Goal: Information Seeking & Learning: Learn about a topic

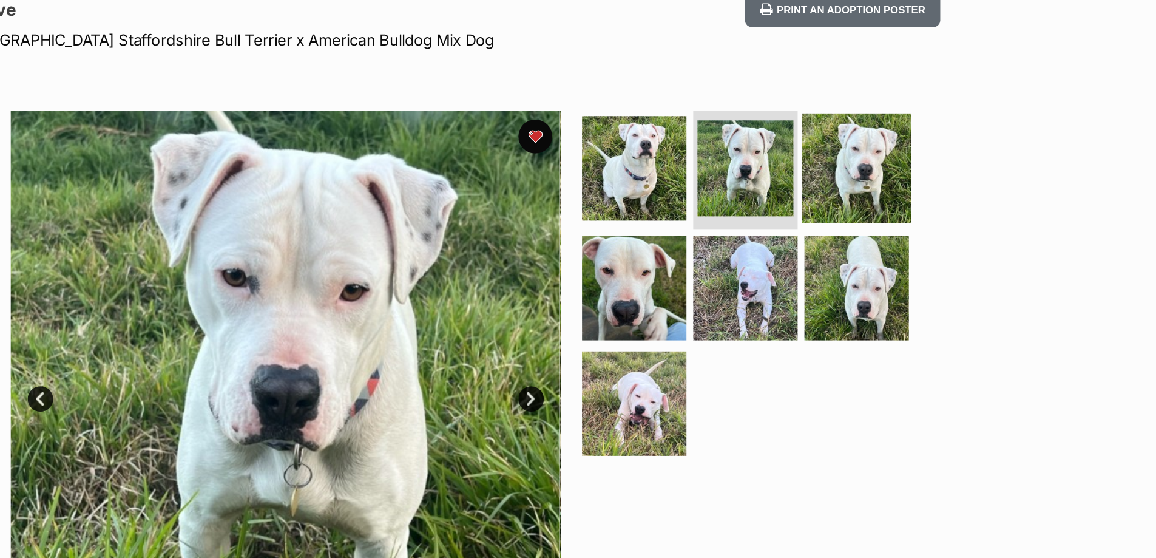
click at [865, 95] on img at bounding box center [855, 120] width 78 height 78
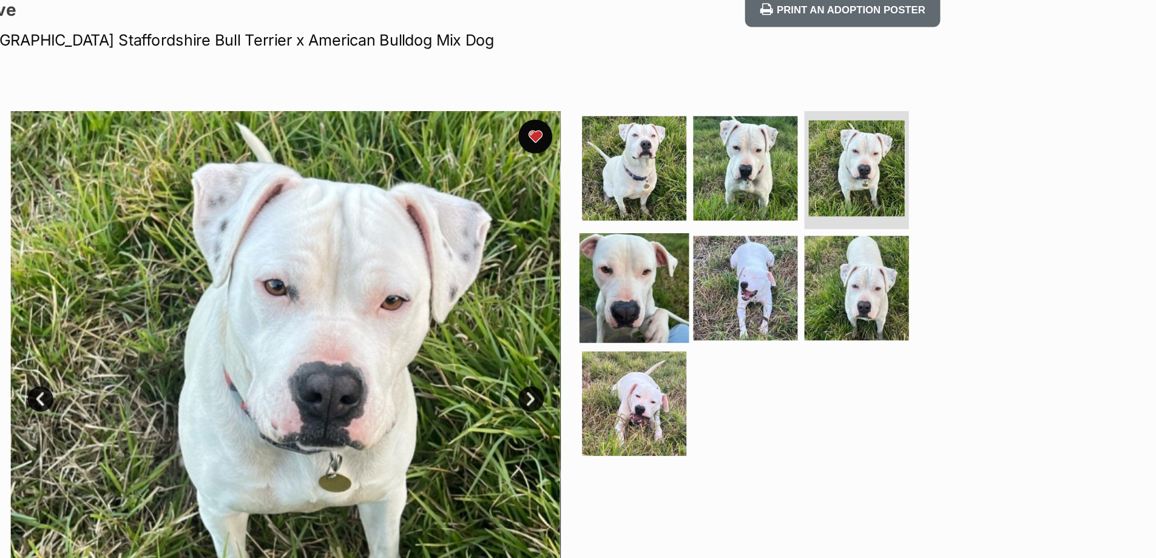
click at [694, 191] on img at bounding box center [696, 206] width 78 height 78
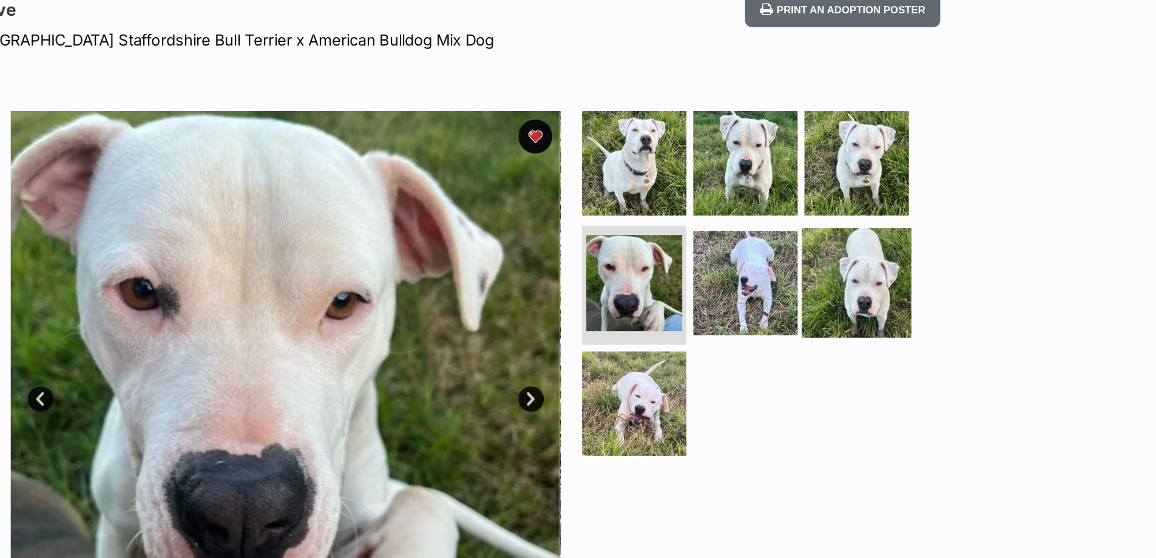
click at [853, 200] on img at bounding box center [855, 202] width 78 height 78
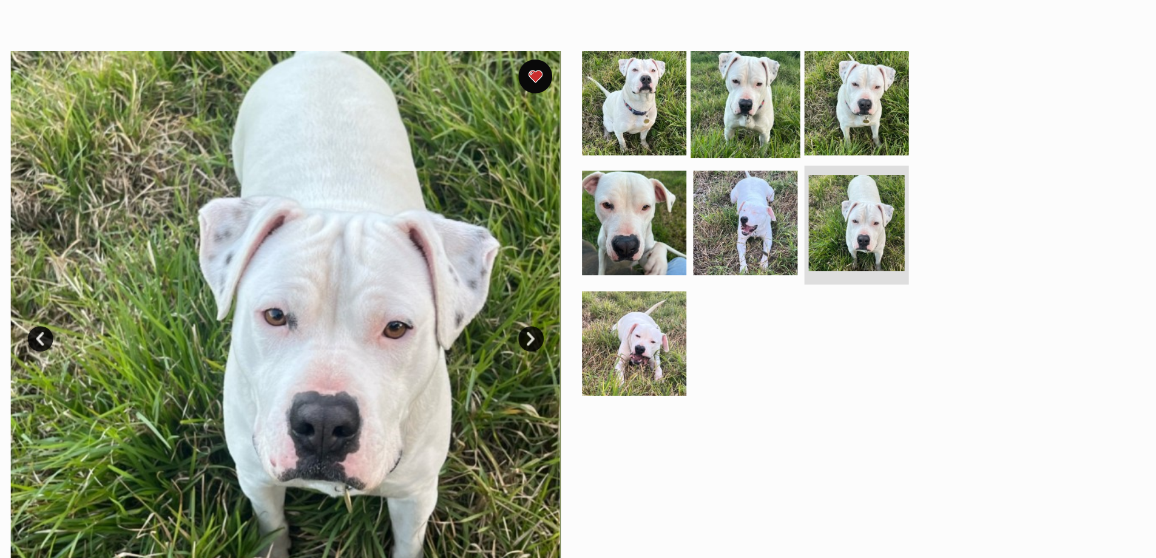
click at [778, 133] on img at bounding box center [776, 116] width 78 height 78
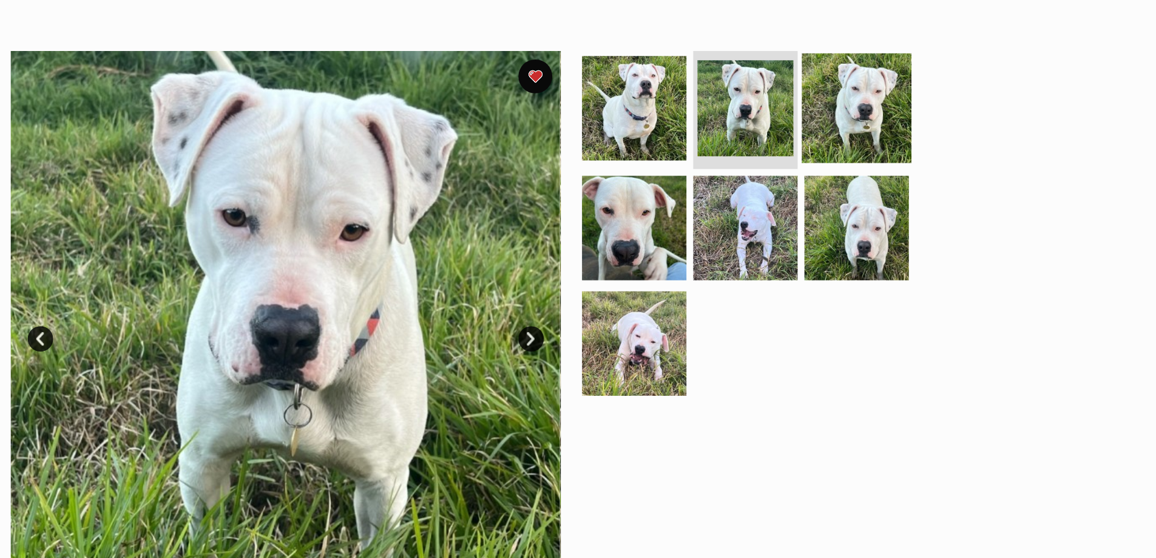
click at [841, 132] on img at bounding box center [855, 120] width 78 height 78
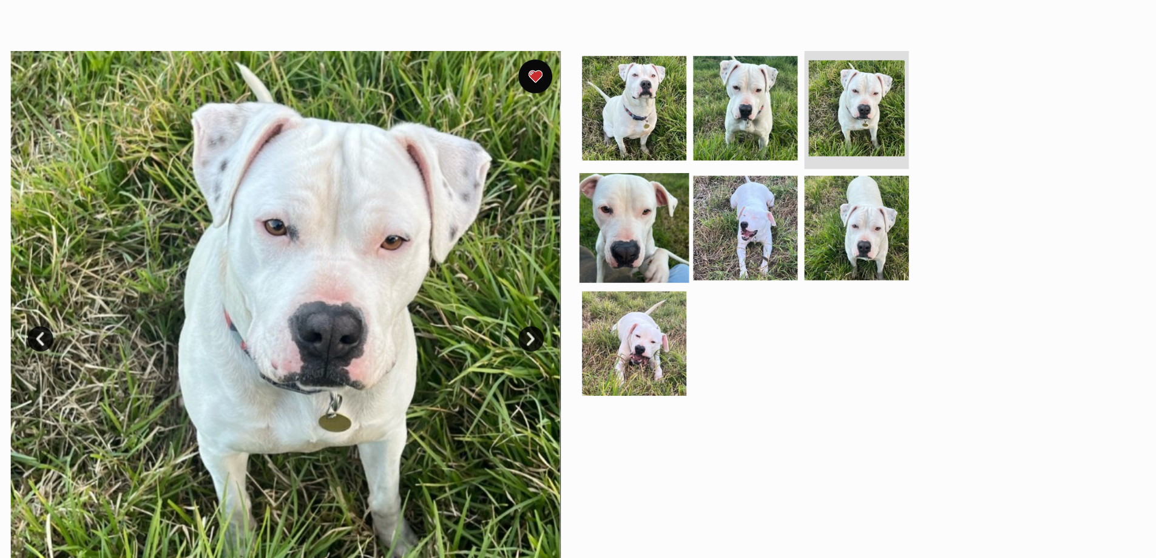
click at [705, 198] on img at bounding box center [696, 206] width 78 height 78
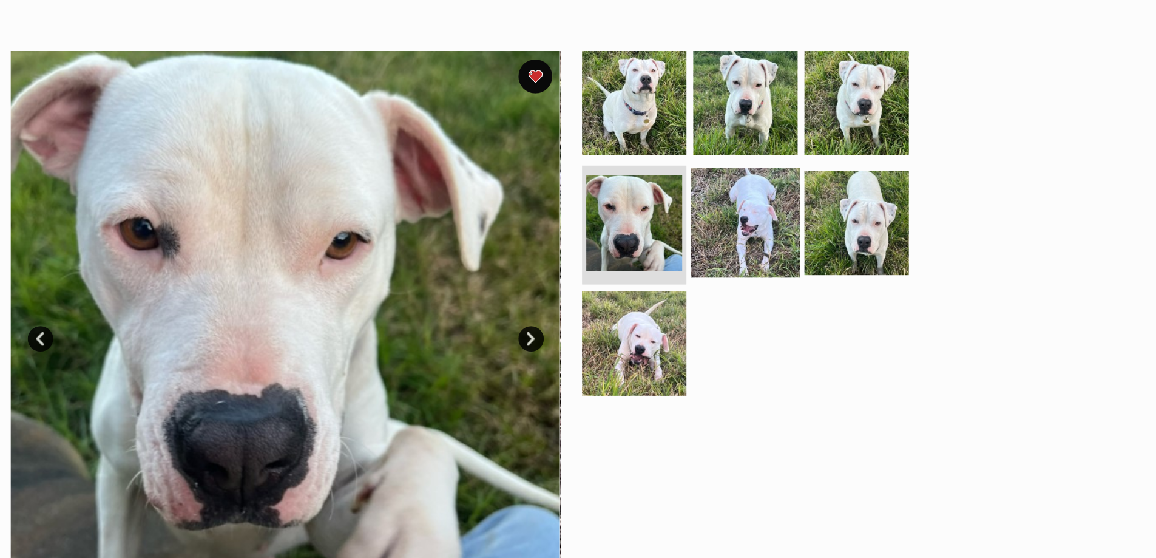
click at [760, 204] on img at bounding box center [776, 202] width 78 height 78
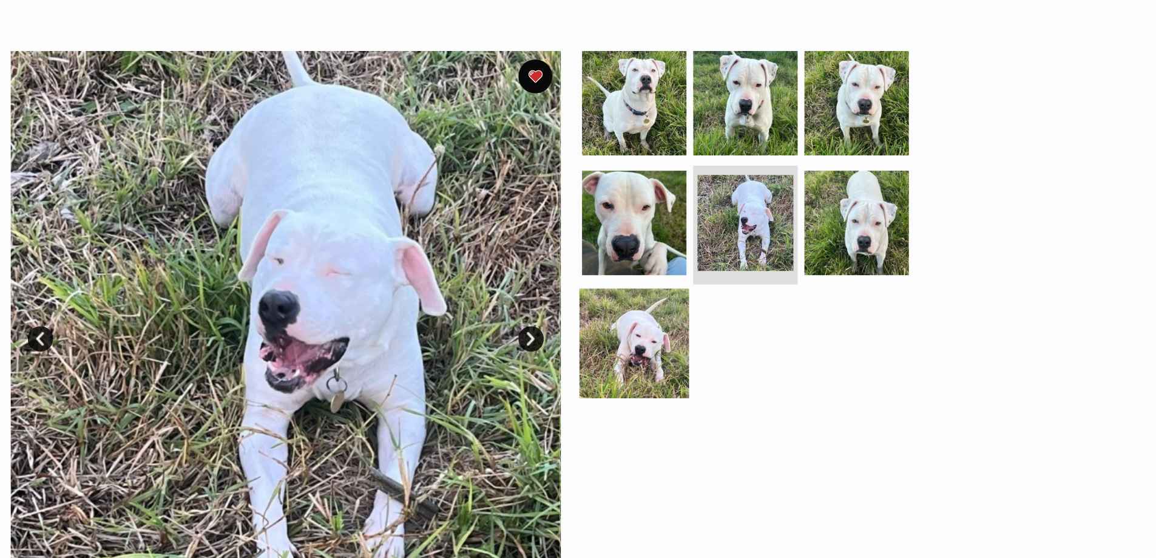
click at [715, 259] on img at bounding box center [696, 288] width 78 height 78
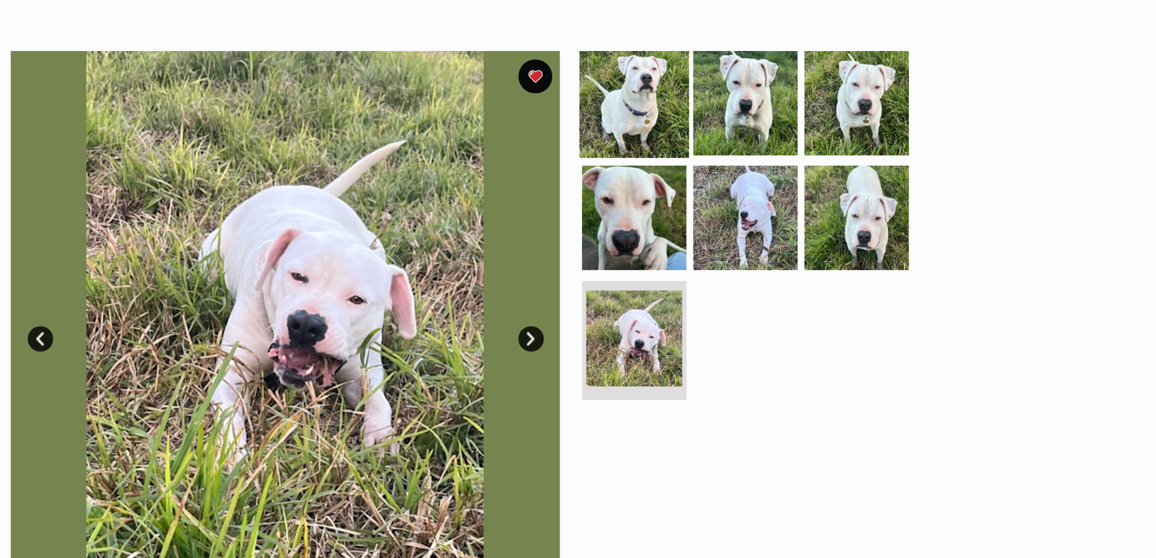
click at [719, 114] on img at bounding box center [696, 116] width 78 height 78
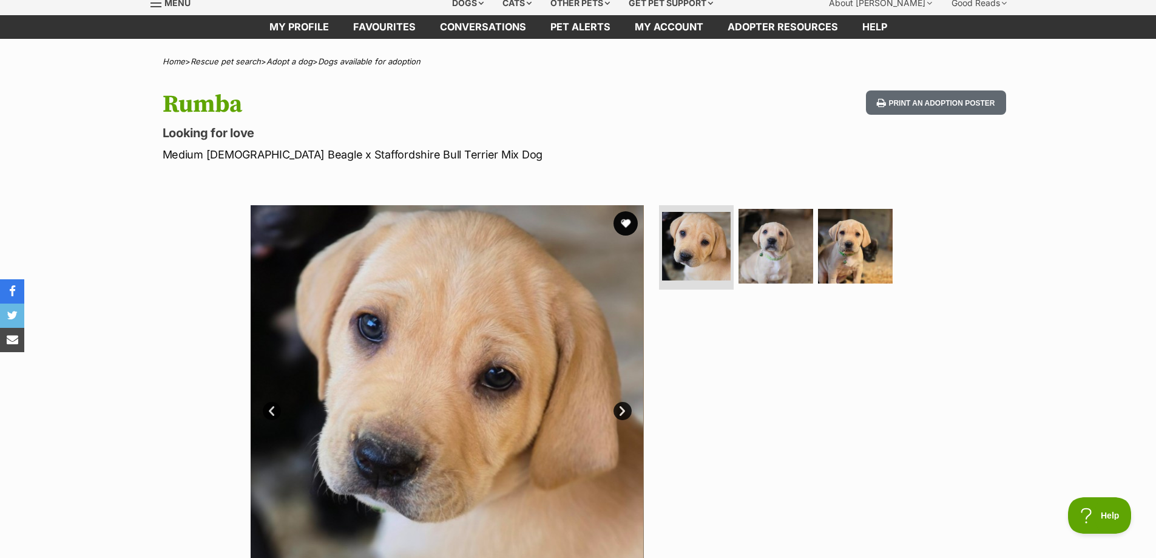
scroll to position [121, 0]
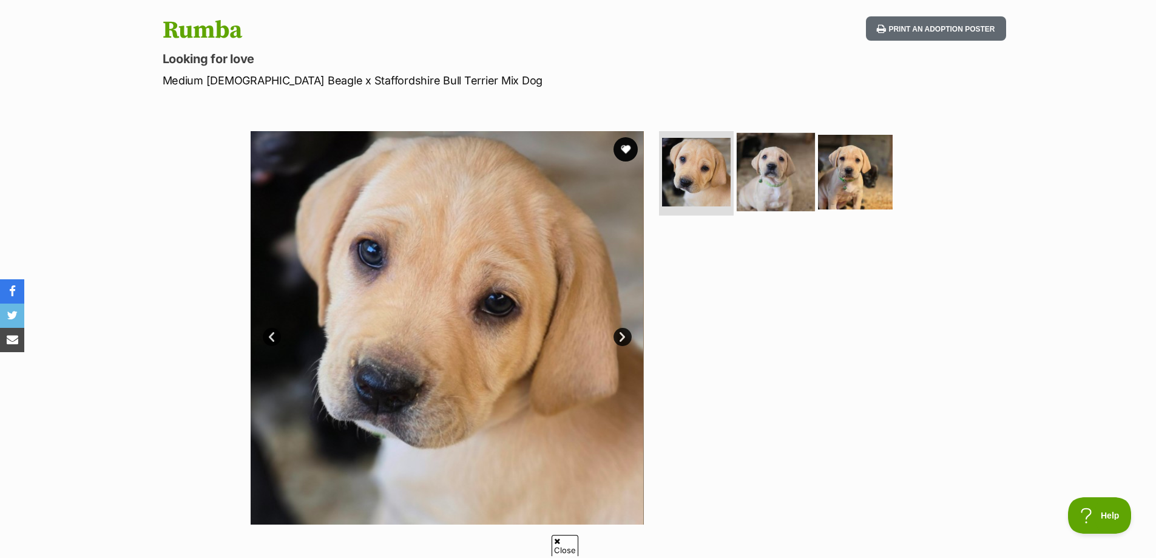
click at [779, 169] on img at bounding box center [776, 171] width 78 height 78
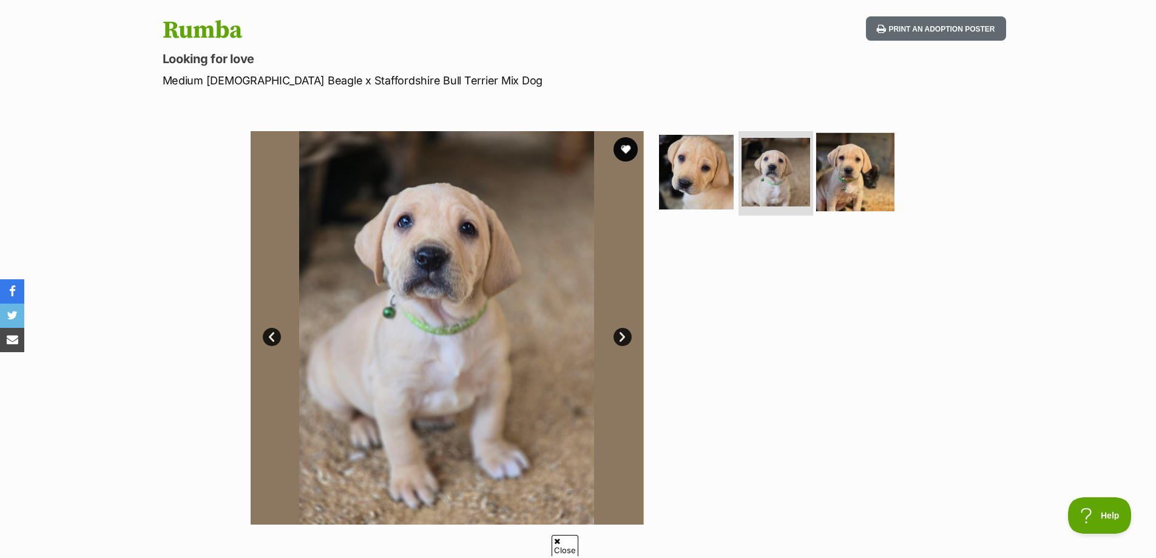
scroll to position [0, 0]
click at [843, 166] on img at bounding box center [855, 171] width 78 height 78
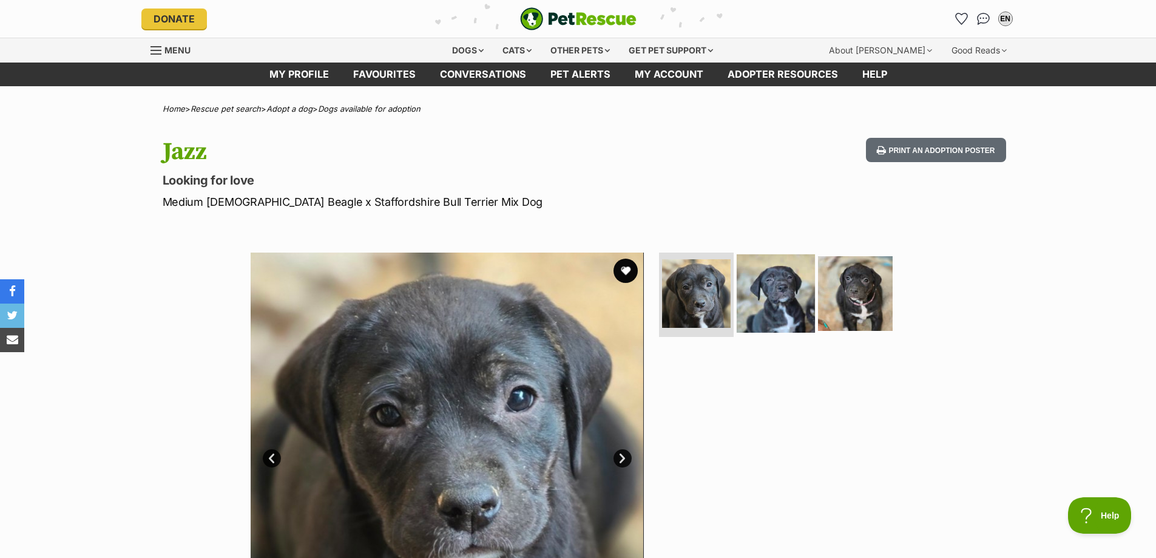
click at [778, 317] on img at bounding box center [776, 293] width 78 height 78
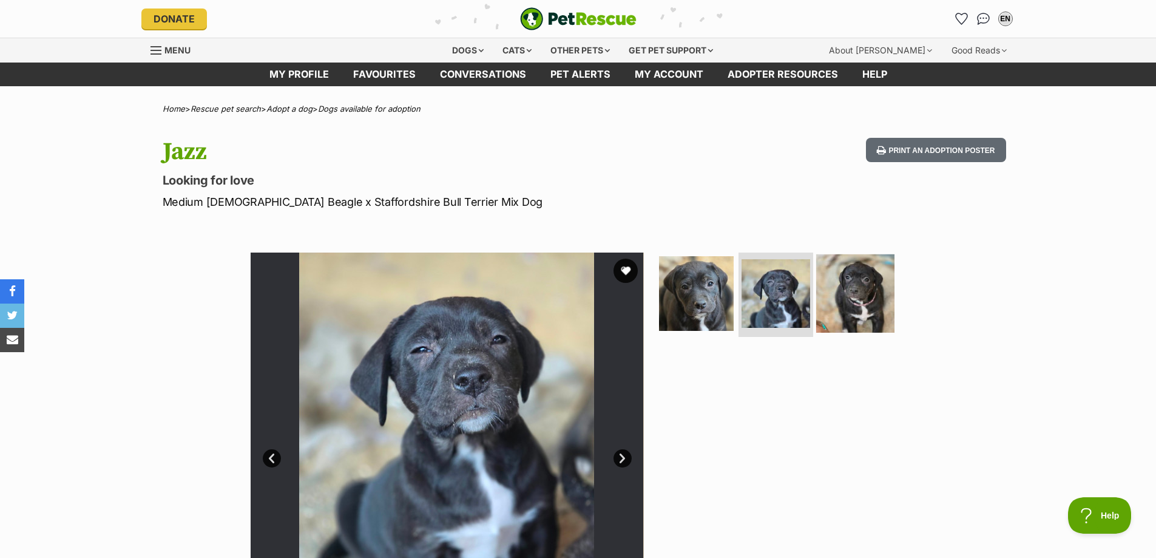
click at [860, 303] on img at bounding box center [855, 293] width 78 height 78
